Goal: Task Accomplishment & Management: Complete application form

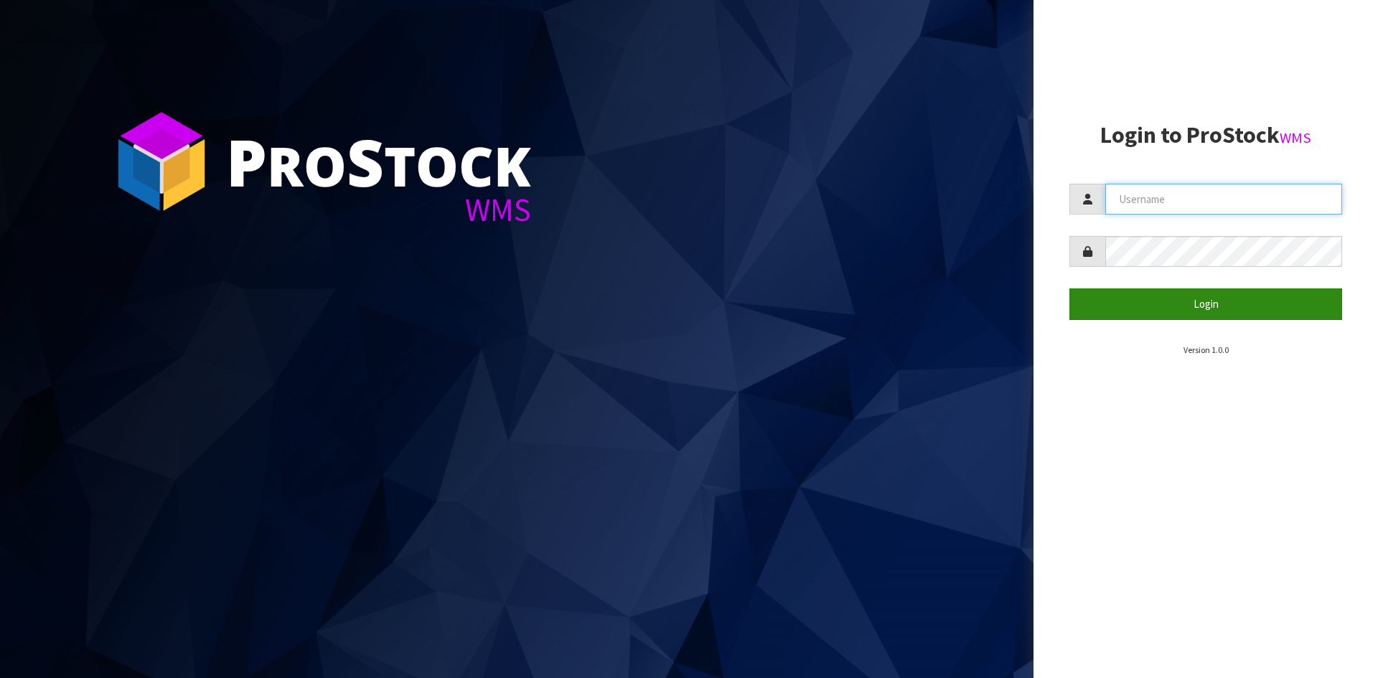
type input "YOURREFORMER"
click at [1136, 281] on form "YOURREFORMER Login" at bounding box center [1205, 252] width 273 height 136
click at [1142, 306] on button "Login" at bounding box center [1205, 303] width 273 height 31
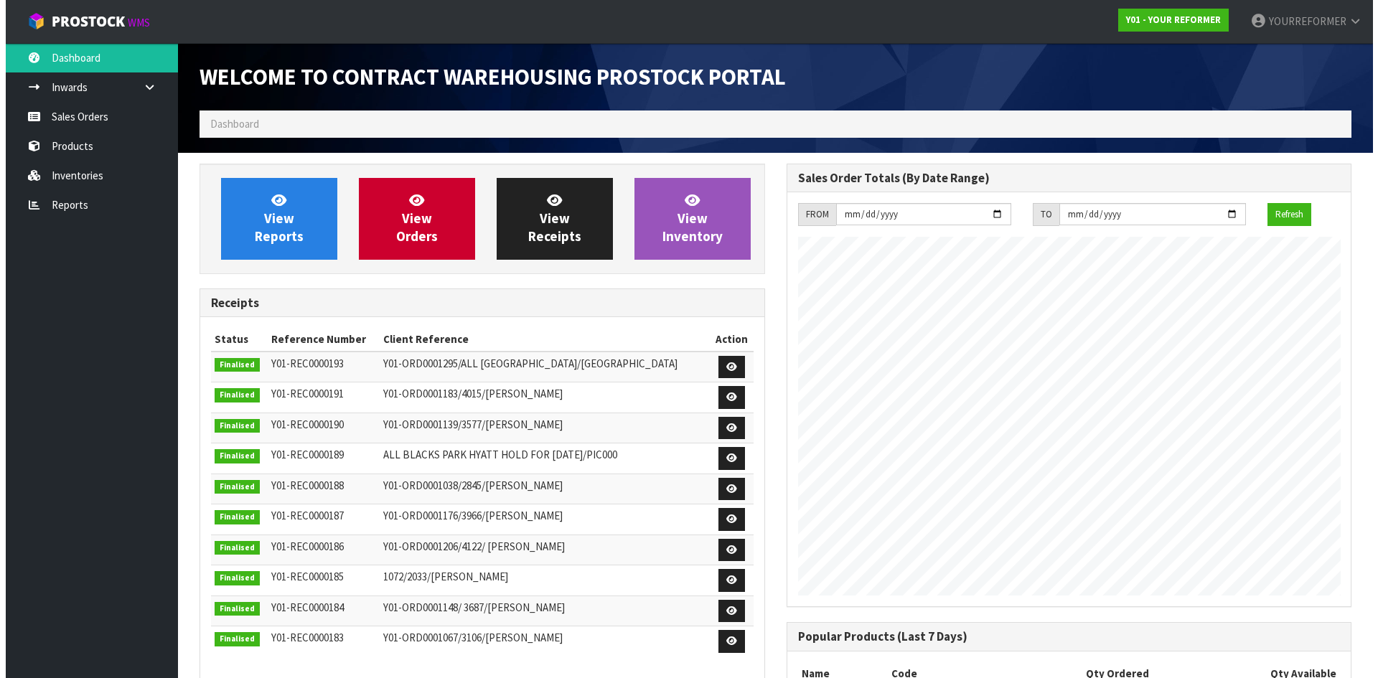
scroll to position [796, 586]
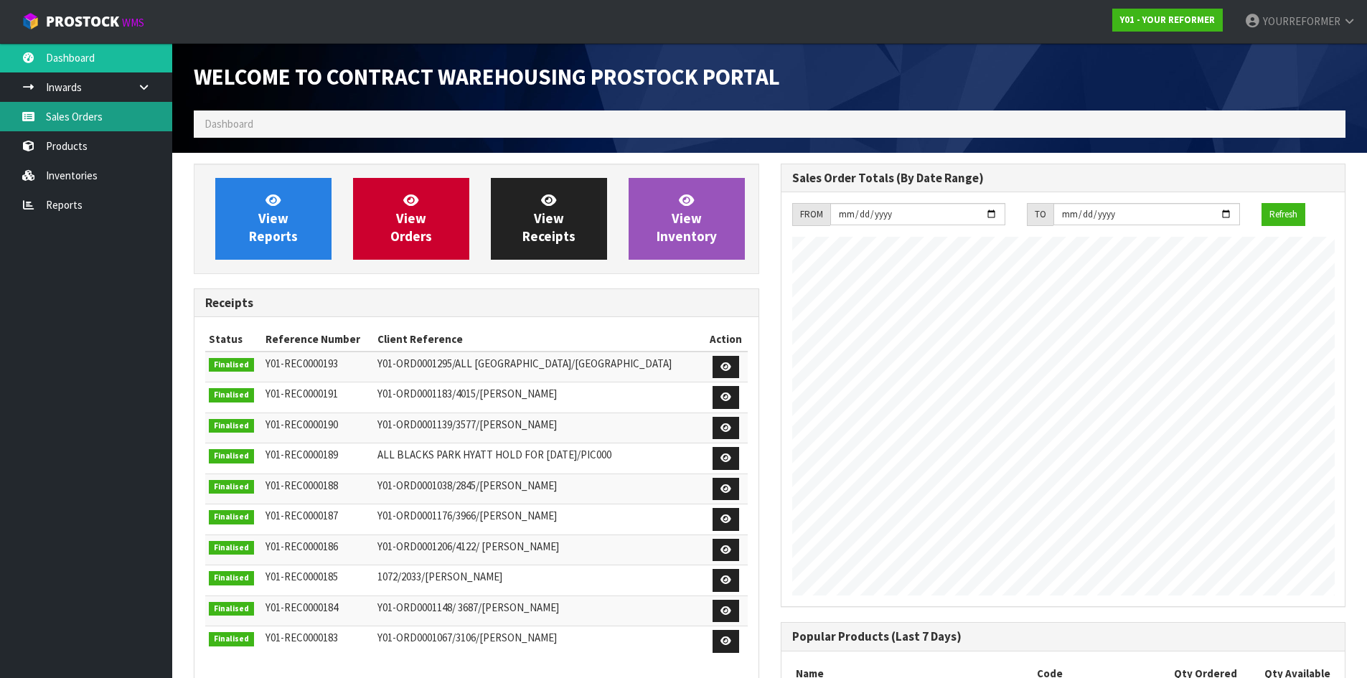
click at [103, 113] on link "Sales Orders" at bounding box center [86, 116] width 172 height 29
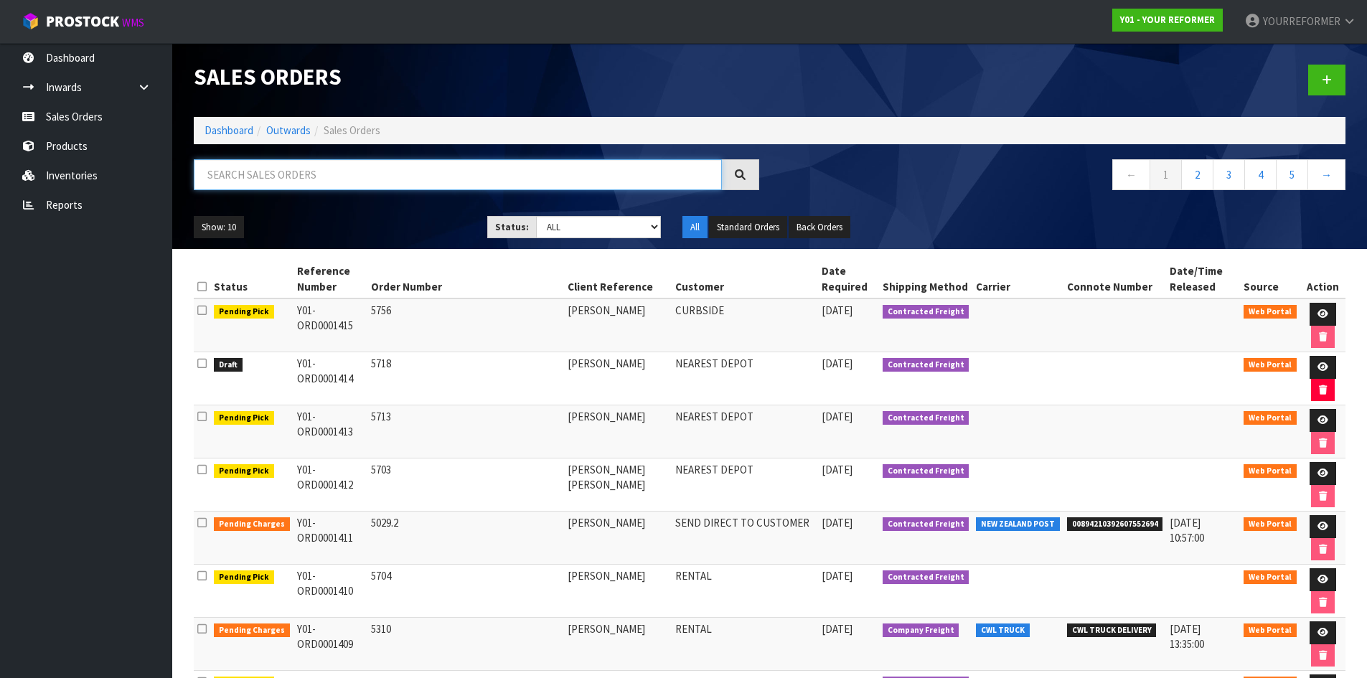
click at [394, 174] on input "text" at bounding box center [458, 174] width 528 height 31
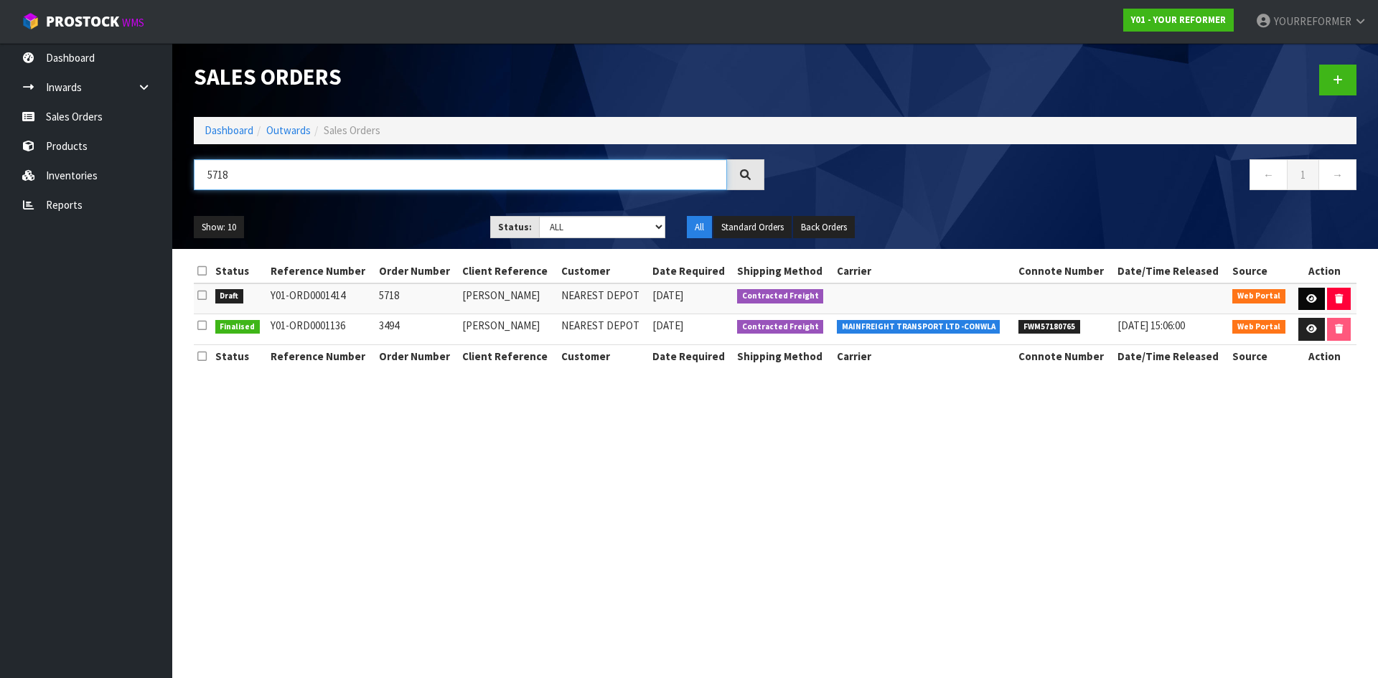
type input "5718"
click at [1310, 304] on link at bounding box center [1311, 299] width 27 height 23
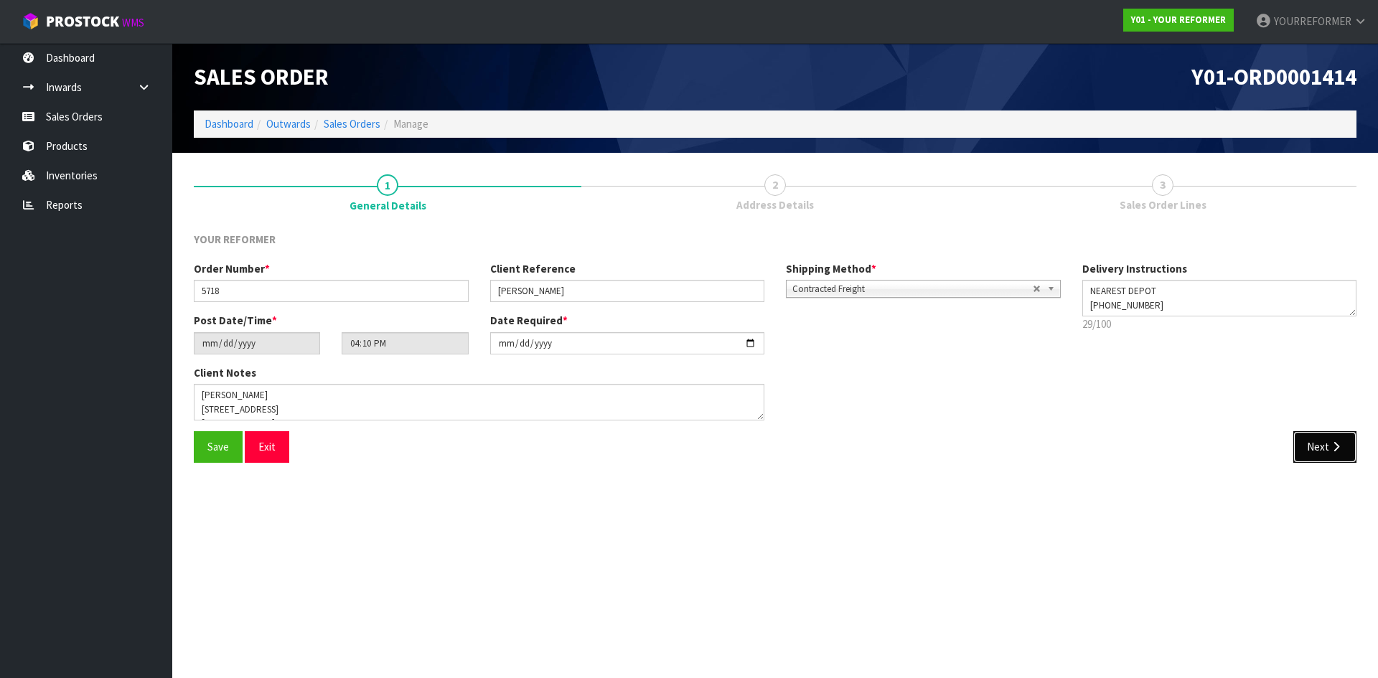
click at [1327, 452] on button "Next" at bounding box center [1324, 446] width 63 height 31
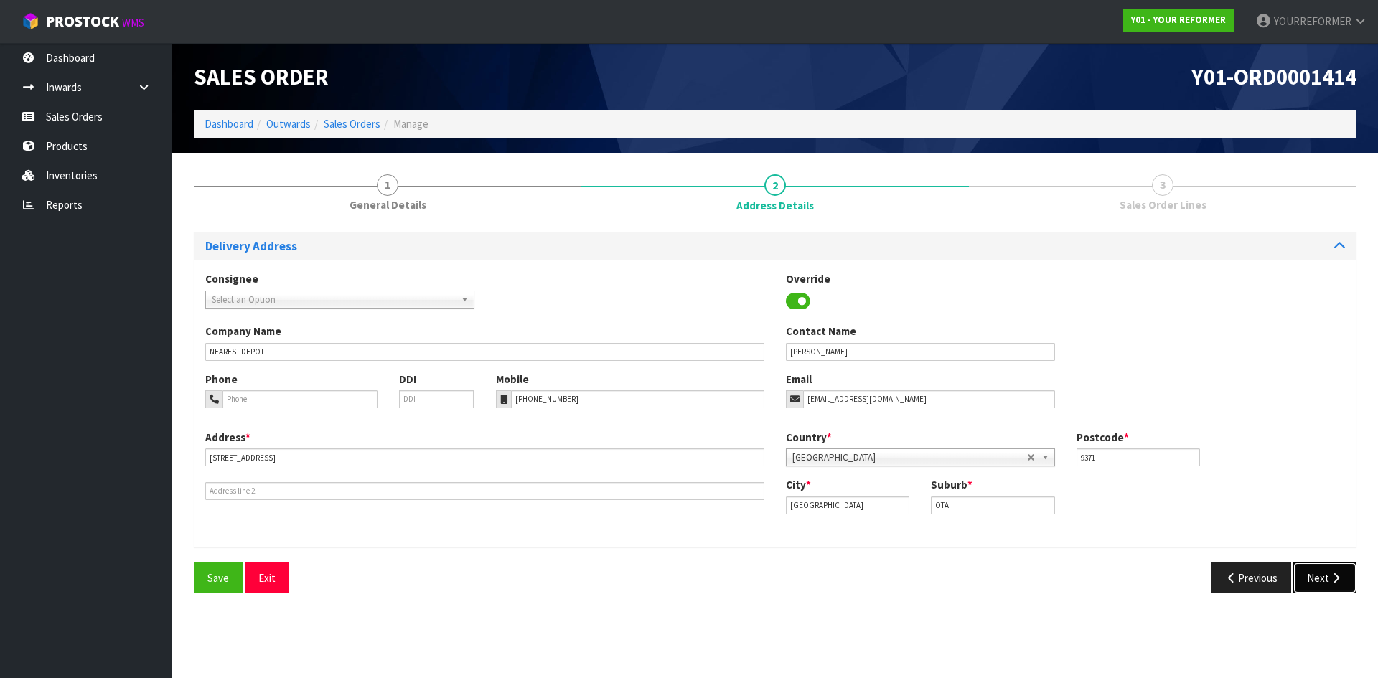
click at [1317, 575] on button "Next" at bounding box center [1324, 578] width 63 height 31
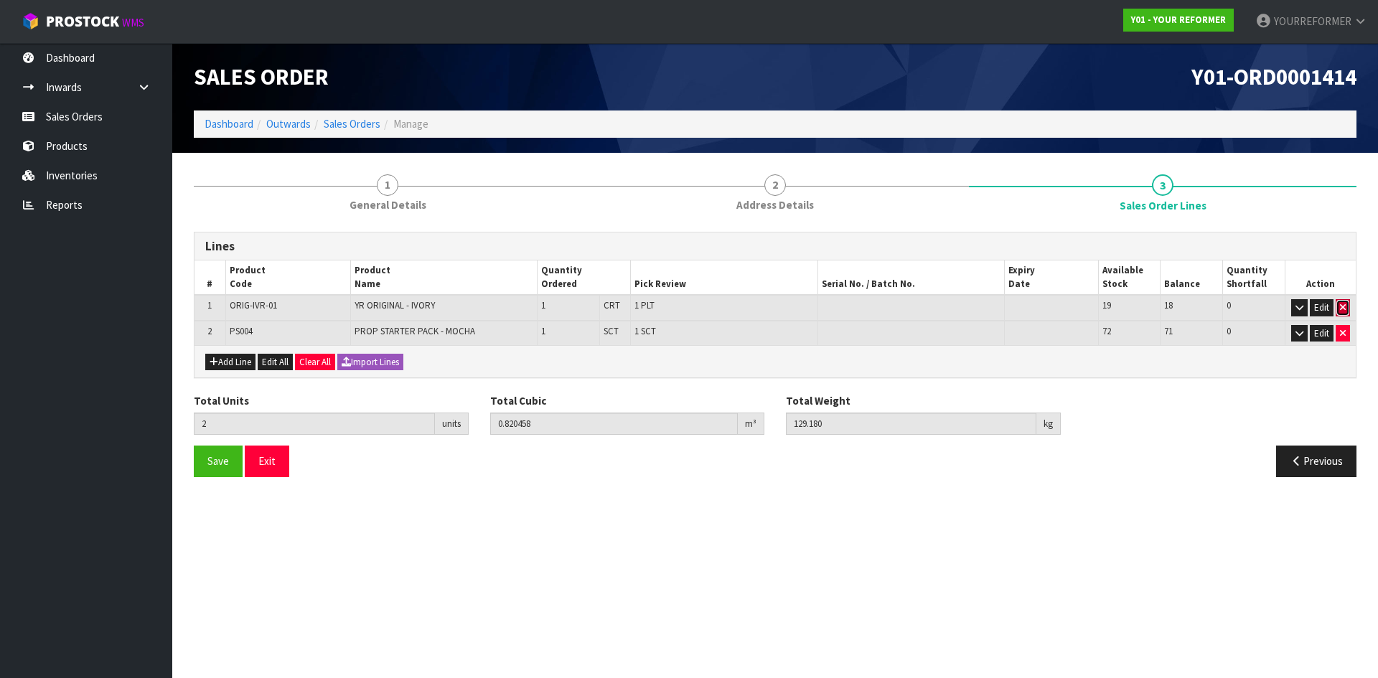
click at [1340, 308] on icon "button" at bounding box center [1343, 307] width 6 height 9
type input "1"
type input "0.015498"
type input "3.18"
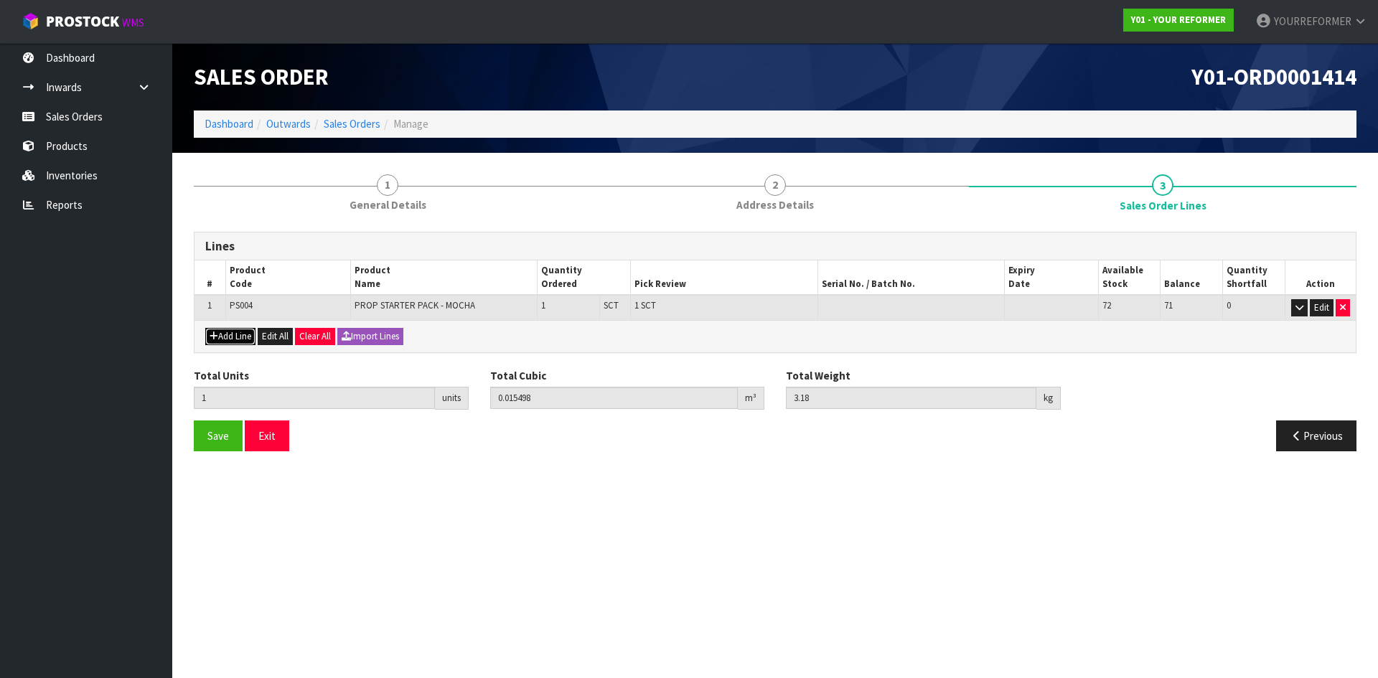
click at [226, 332] on button "Add Line" at bounding box center [230, 336] width 50 height 17
type input "0"
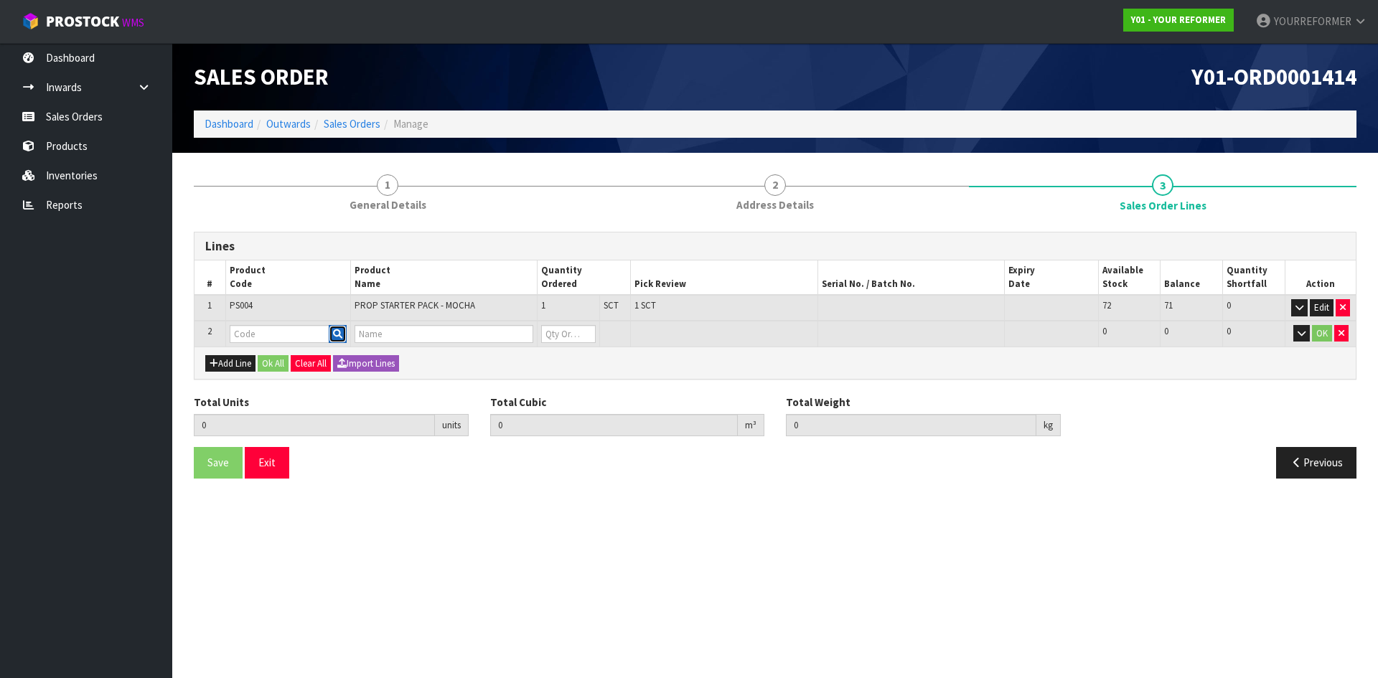
click at [337, 330] on icon "button" at bounding box center [337, 333] width 9 height 9
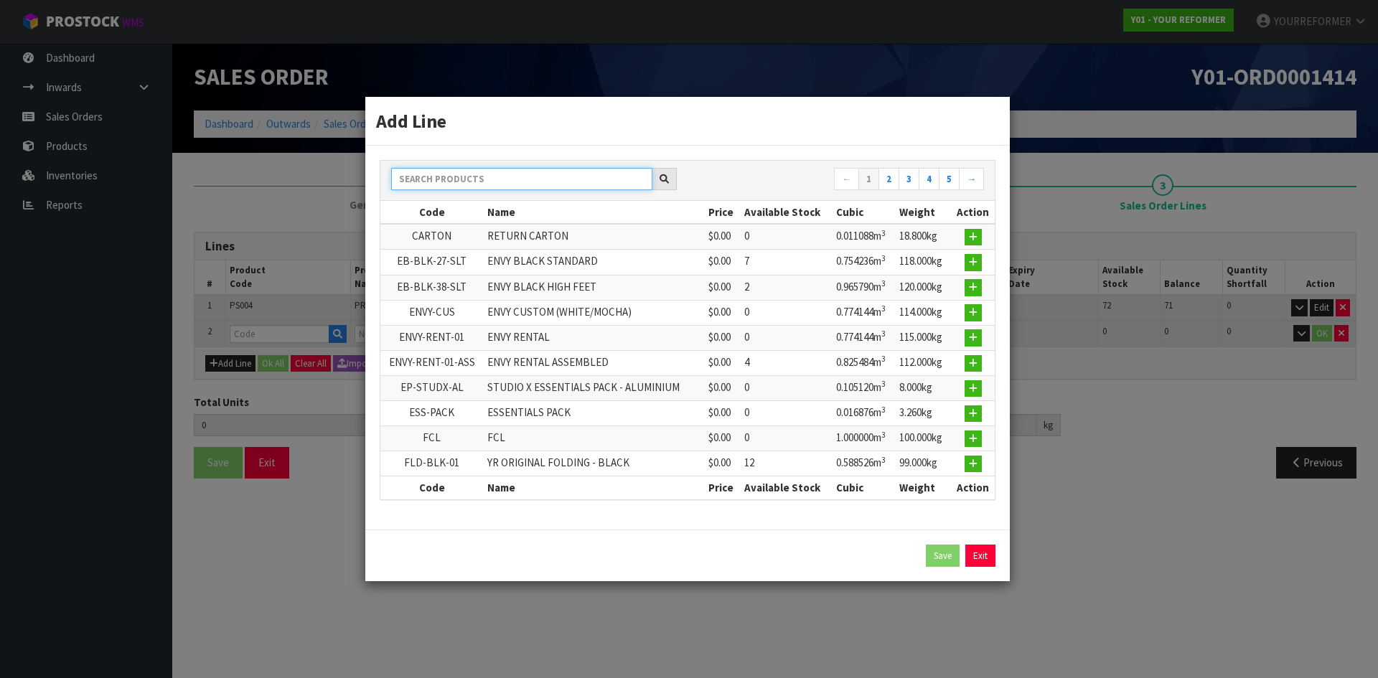
click at [504, 174] on input "text" at bounding box center [521, 179] width 261 height 22
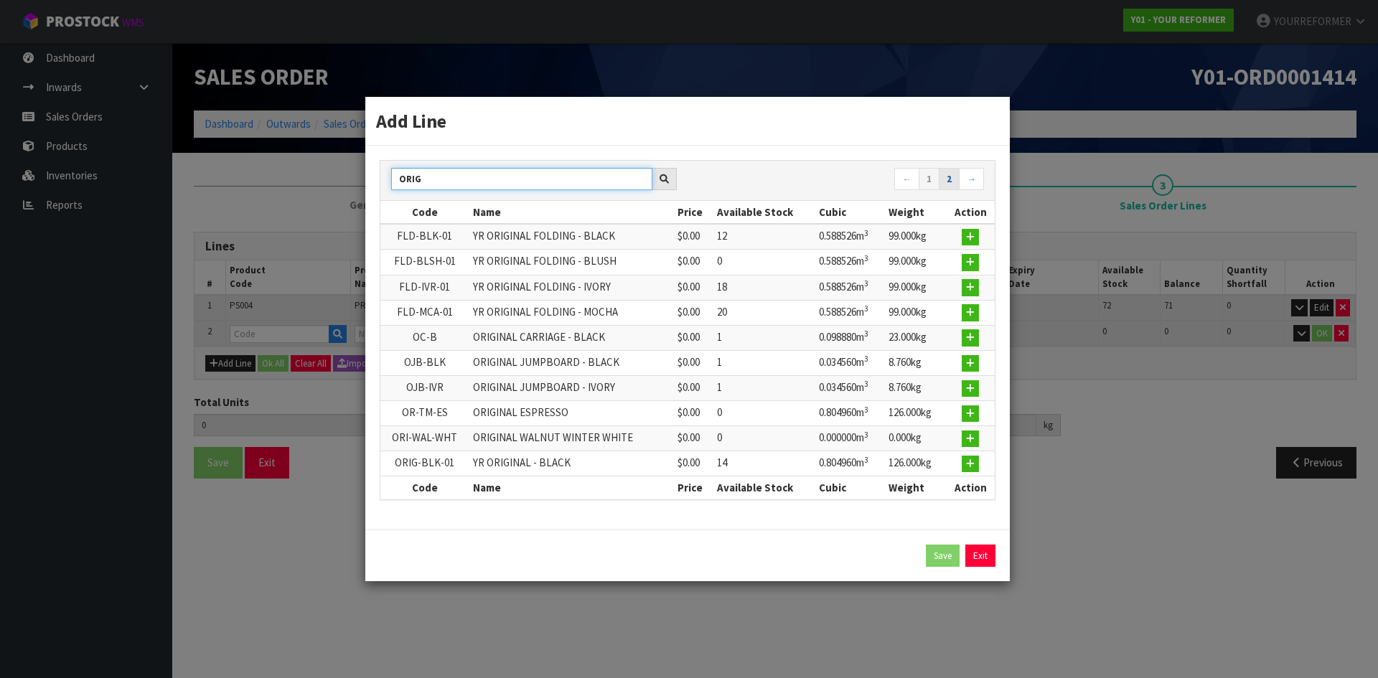
type input "ORIG"
drag, startPoint x: 949, startPoint y: 187, endPoint x: 799, endPoint y: 264, distance: 169.1
click at [949, 188] on link "2" at bounding box center [949, 179] width 21 height 23
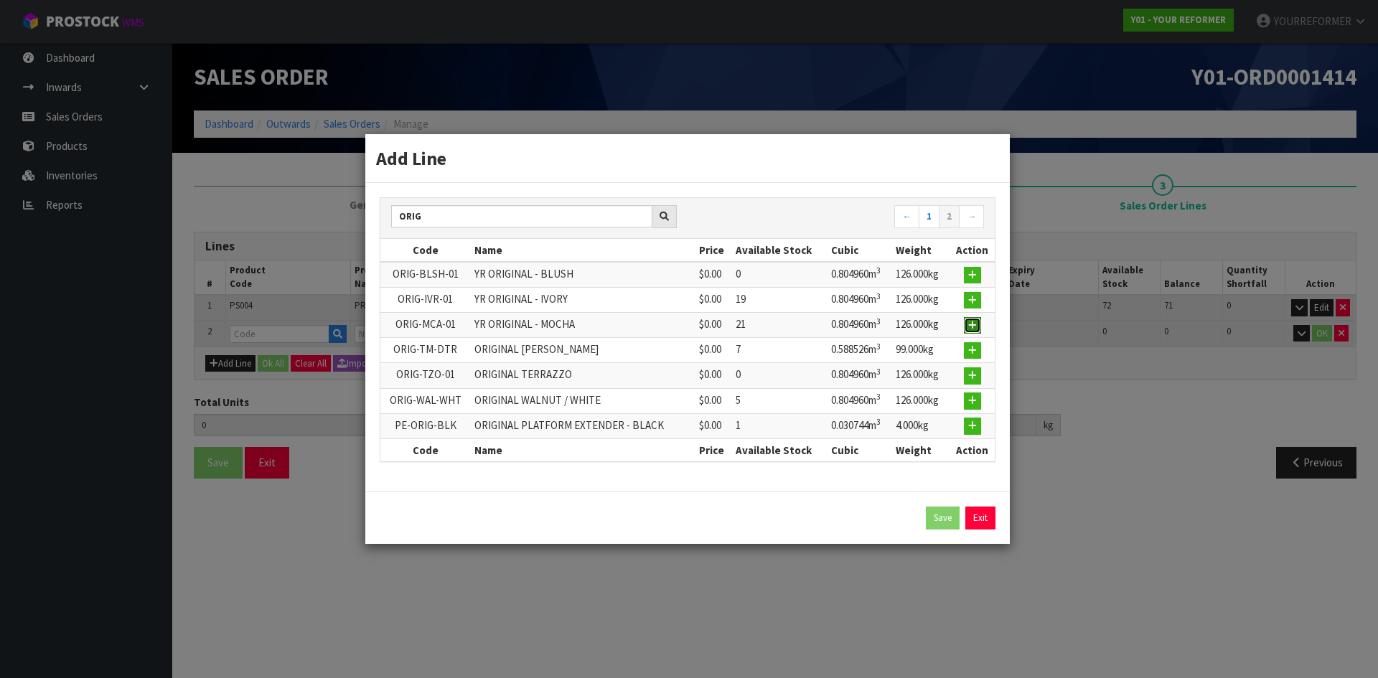
click at [974, 329] on icon "button" at bounding box center [972, 325] width 9 height 9
type input "1"
type input "0.015498"
type input "3.18"
type input "ORIG-MCA-01"
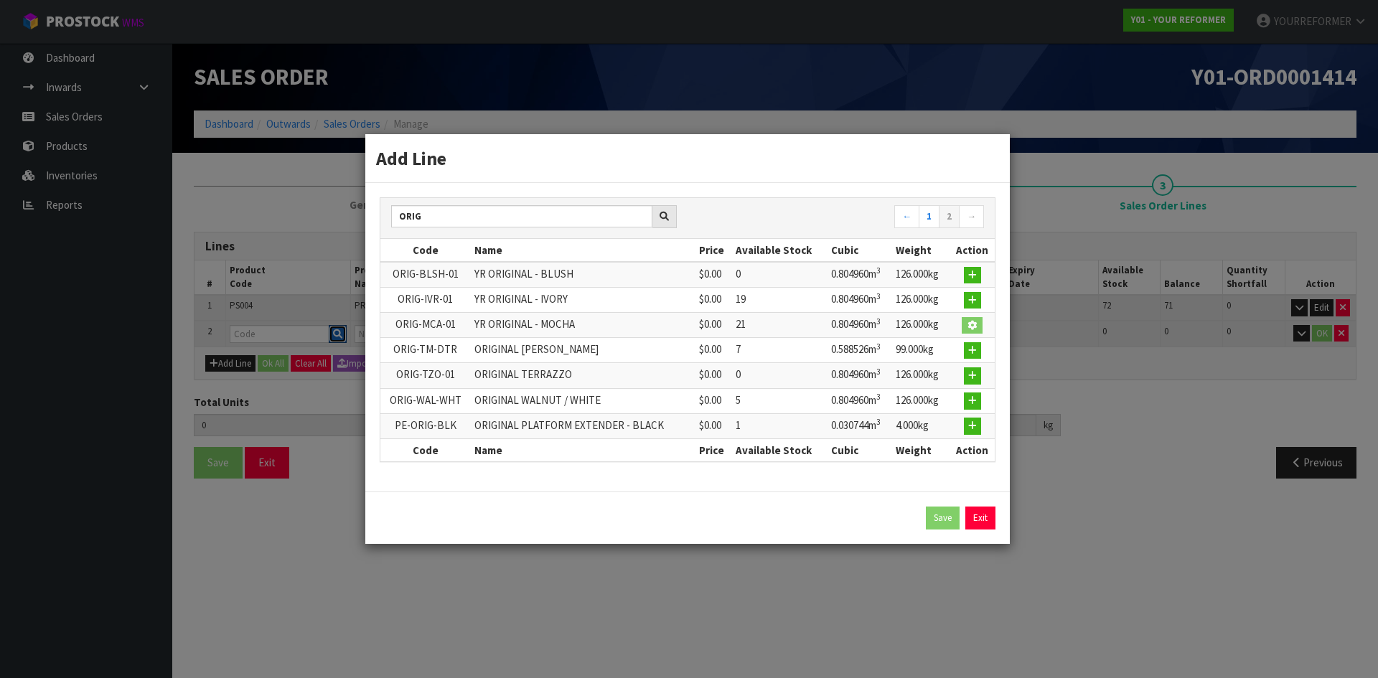
type input "YR ORIGINAL - MOCHA"
type input "0"
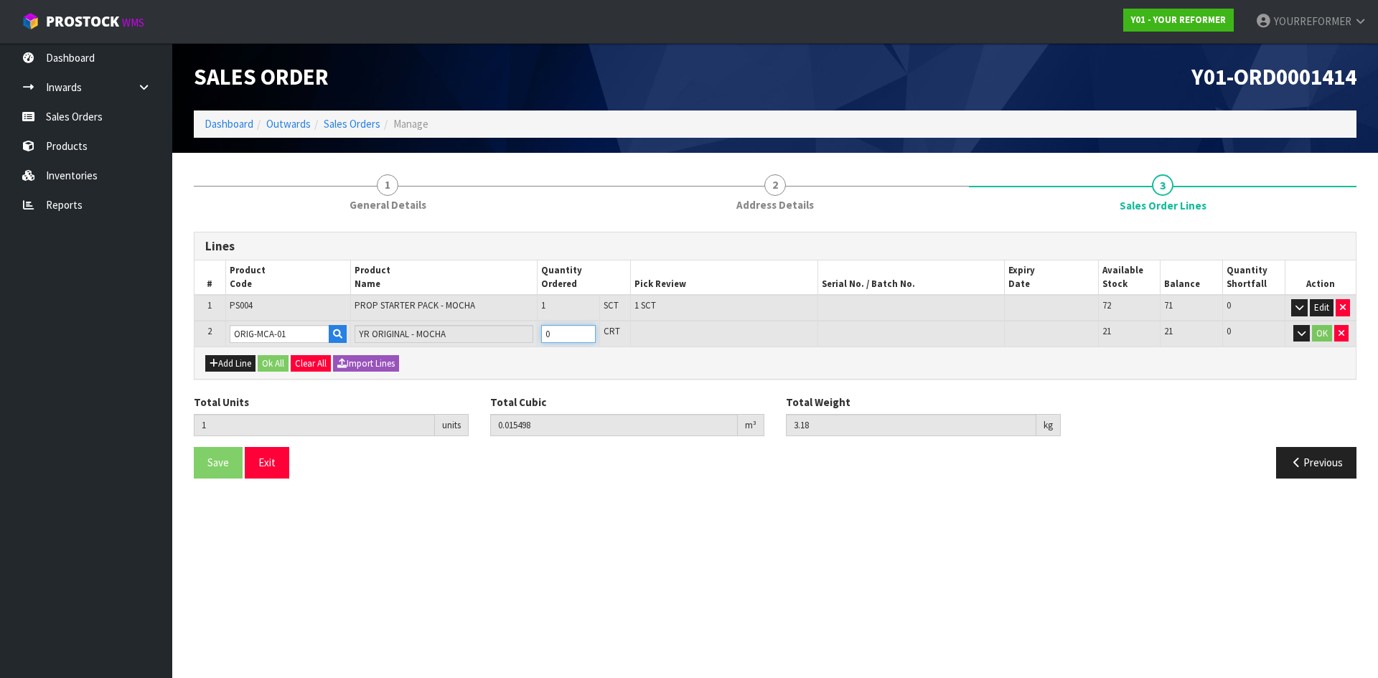
type input "2"
type input "0.820458"
type input "129.18"
type input "1"
click at [586, 331] on input "1" at bounding box center [568, 334] width 55 height 18
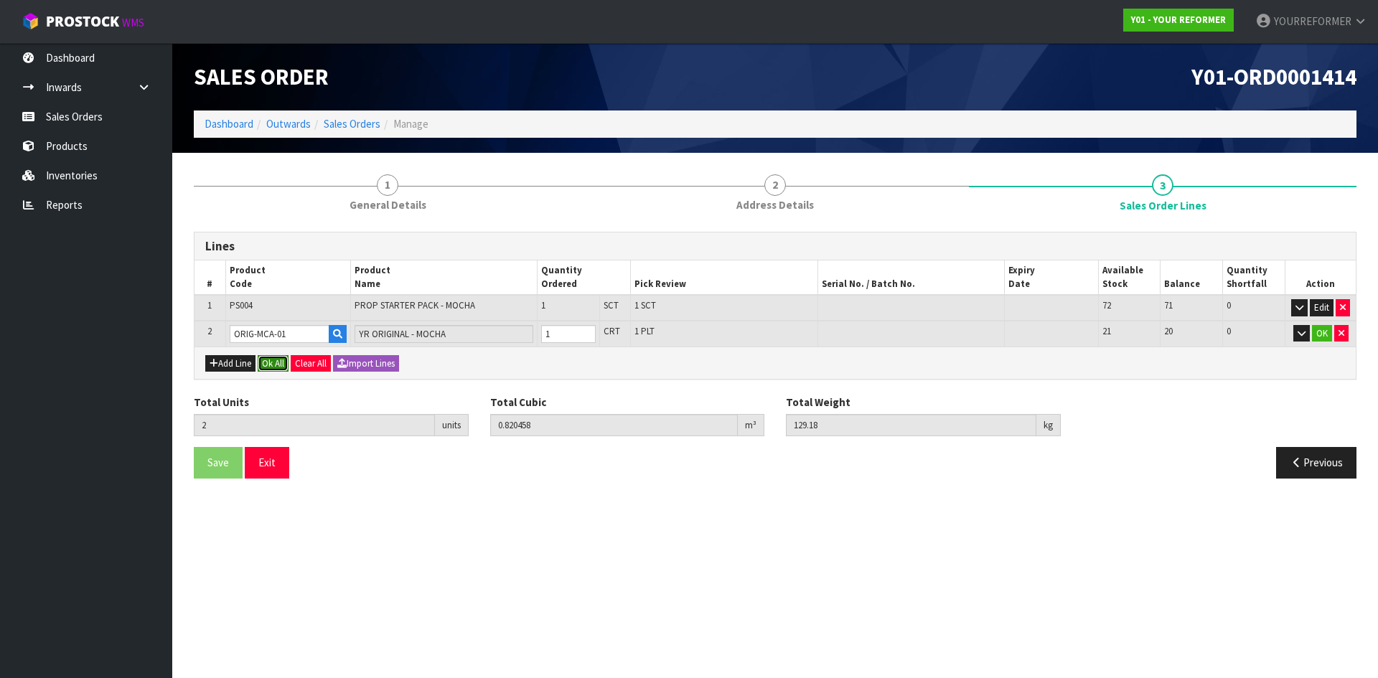
click at [273, 359] on button "Ok All" at bounding box center [273, 363] width 31 height 17
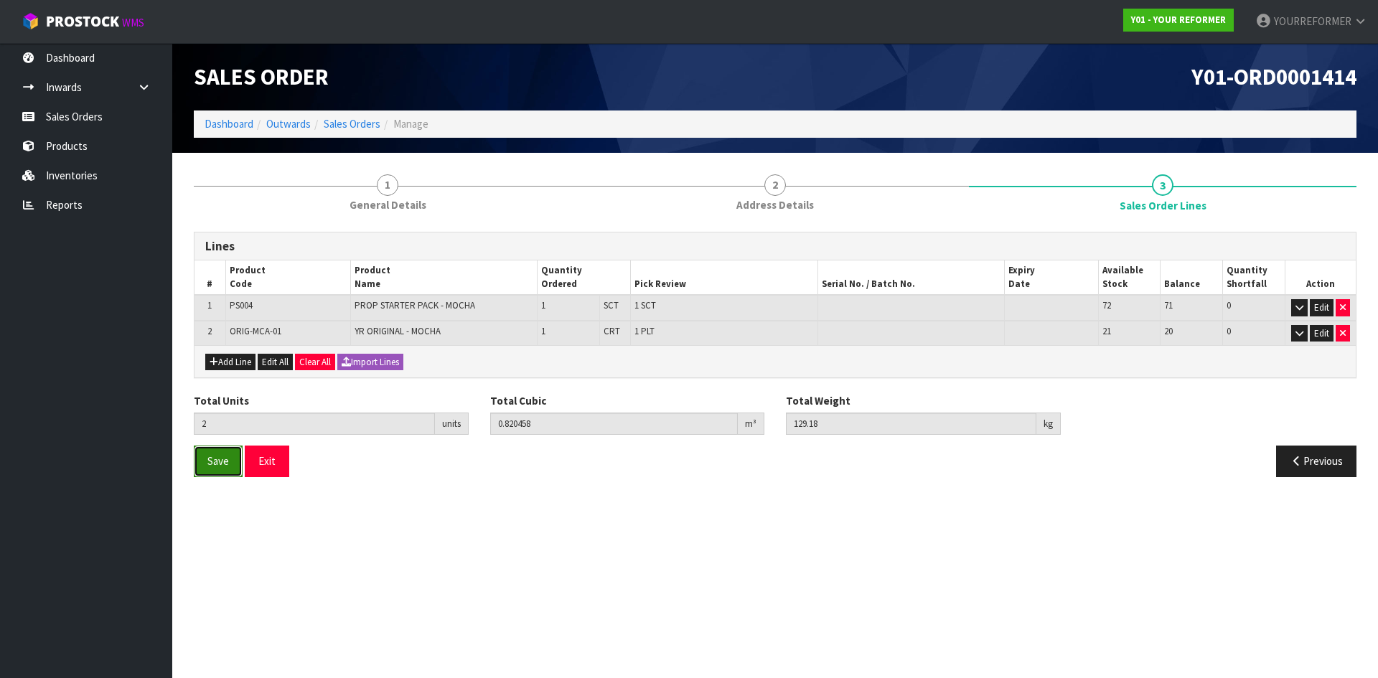
click at [224, 468] on span "Save" at bounding box center [218, 461] width 22 height 14
